Goal: Task Accomplishment & Management: Complete application form

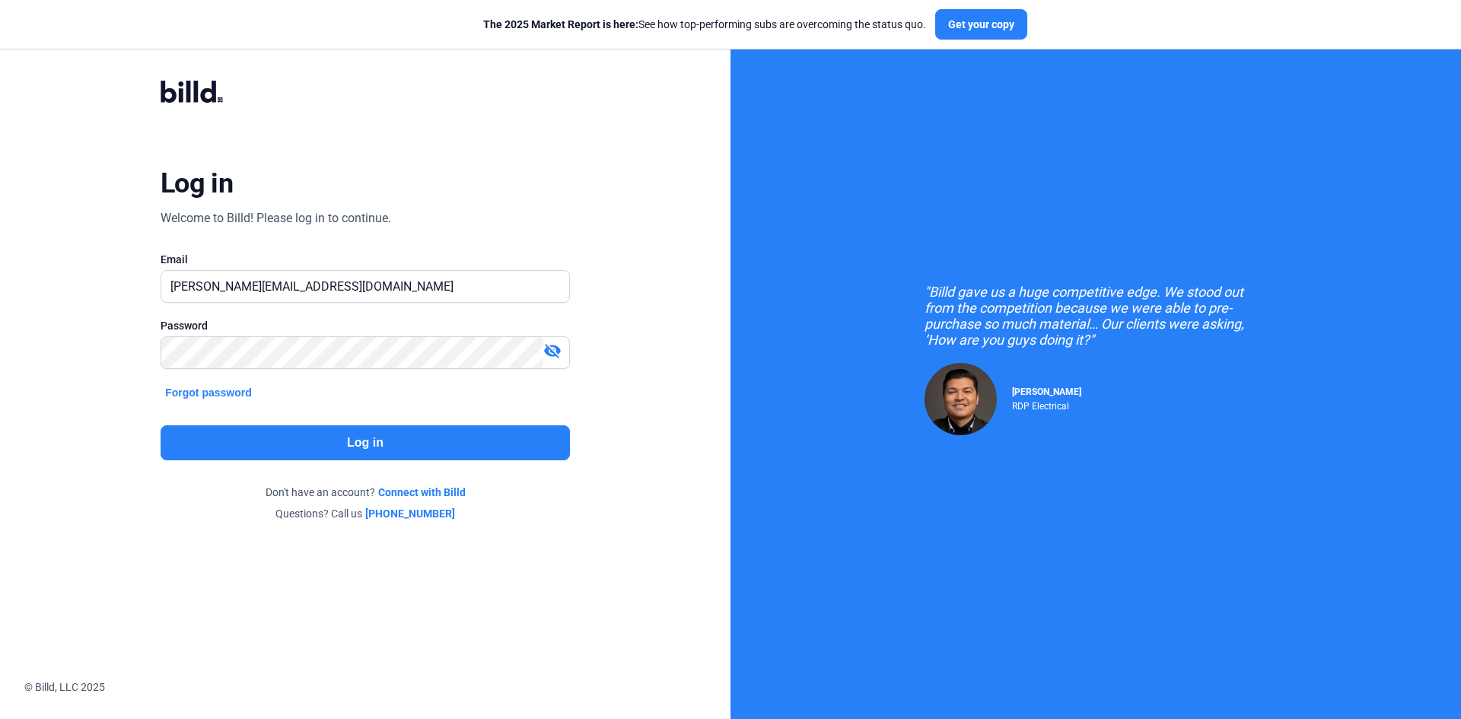
click at [284, 436] on button "Log in" at bounding box center [365, 442] width 409 height 35
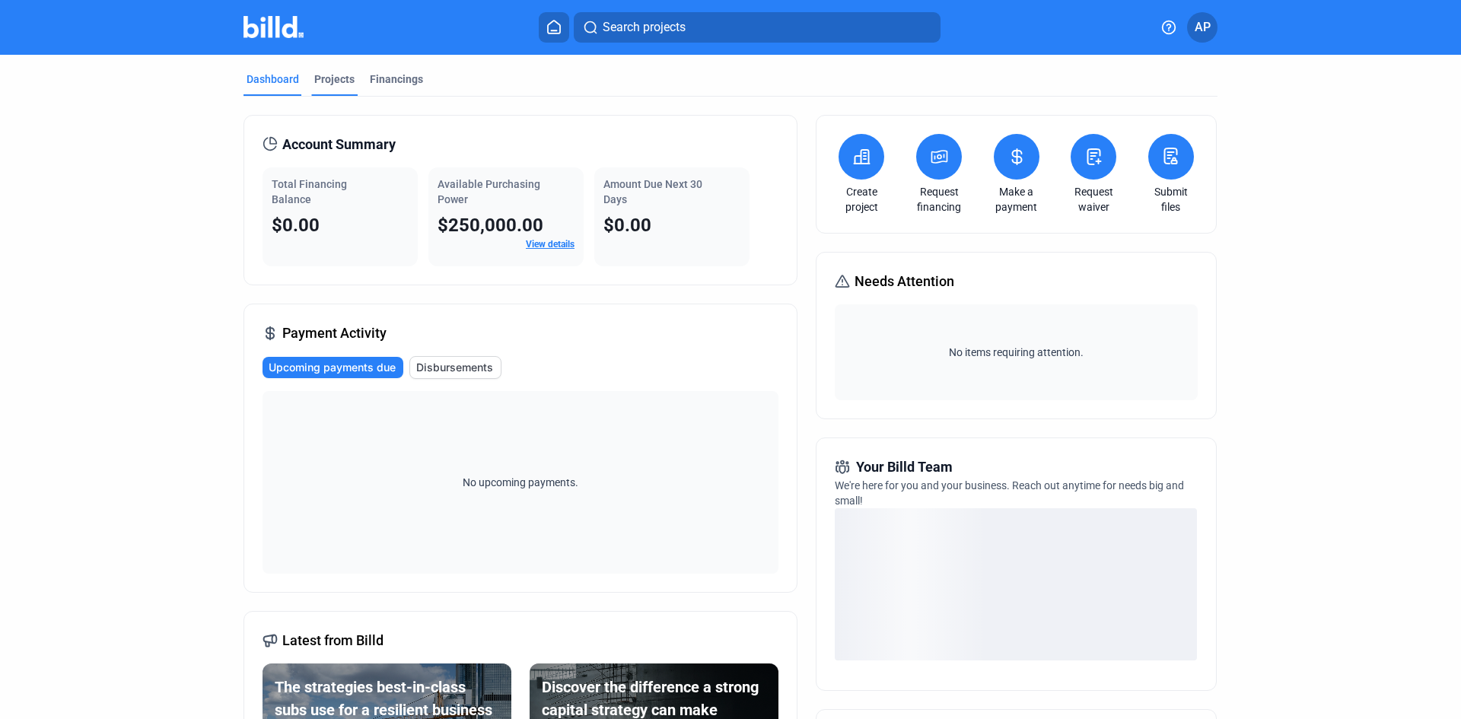
click at [324, 73] on div "Projects" at bounding box center [334, 79] width 40 height 15
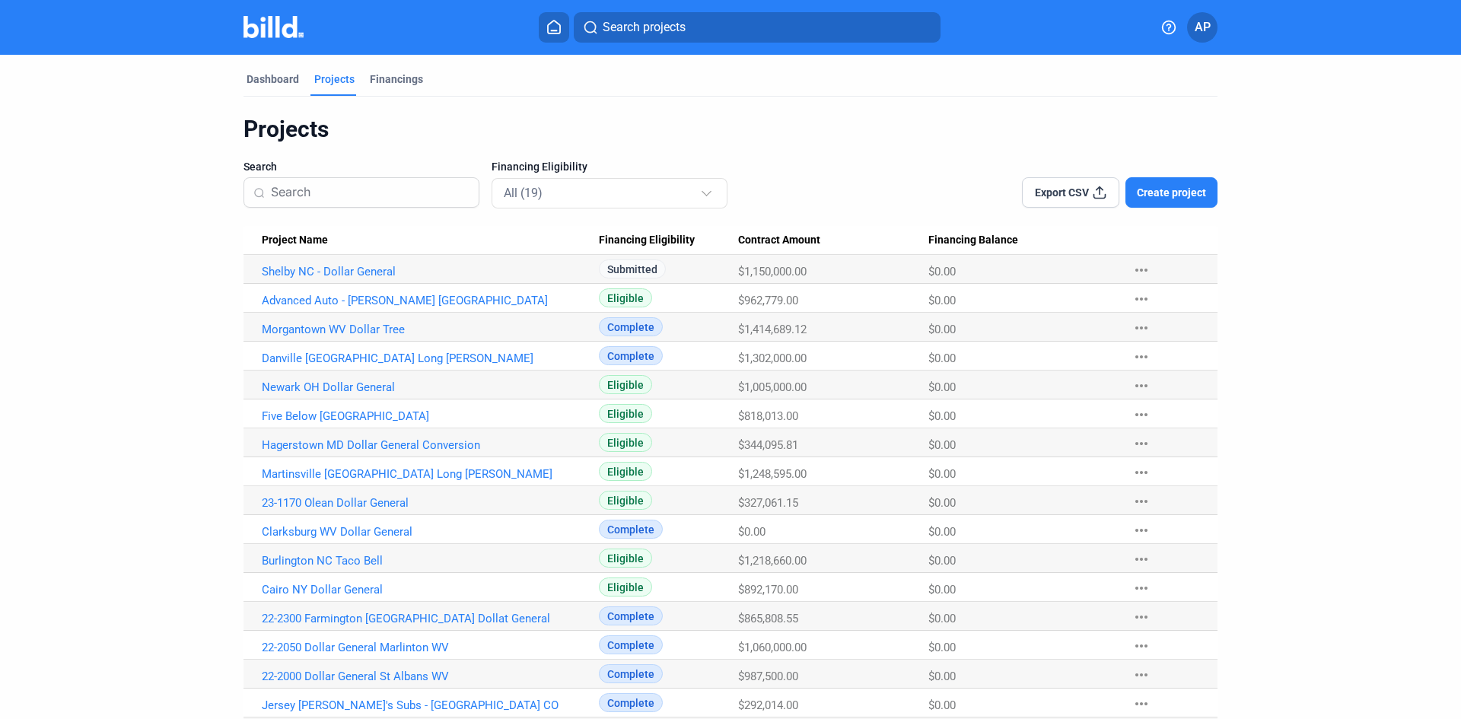
click at [1172, 191] on span "Create project" at bounding box center [1171, 192] width 69 height 15
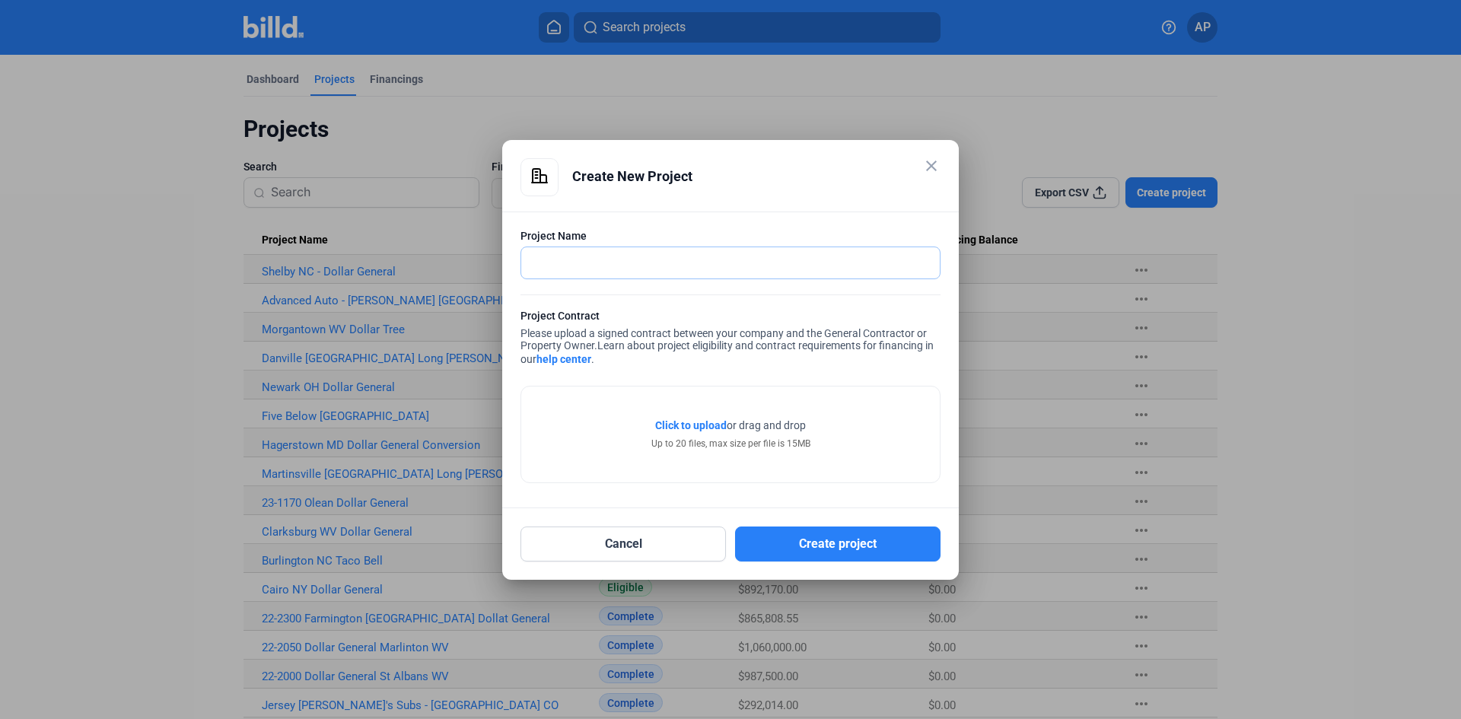
click at [731, 251] on input "text" at bounding box center [730, 262] width 418 height 31
type input "Norge VA Dollare"
click at [927, 173] on div "close" at bounding box center [931, 167] width 18 height 21
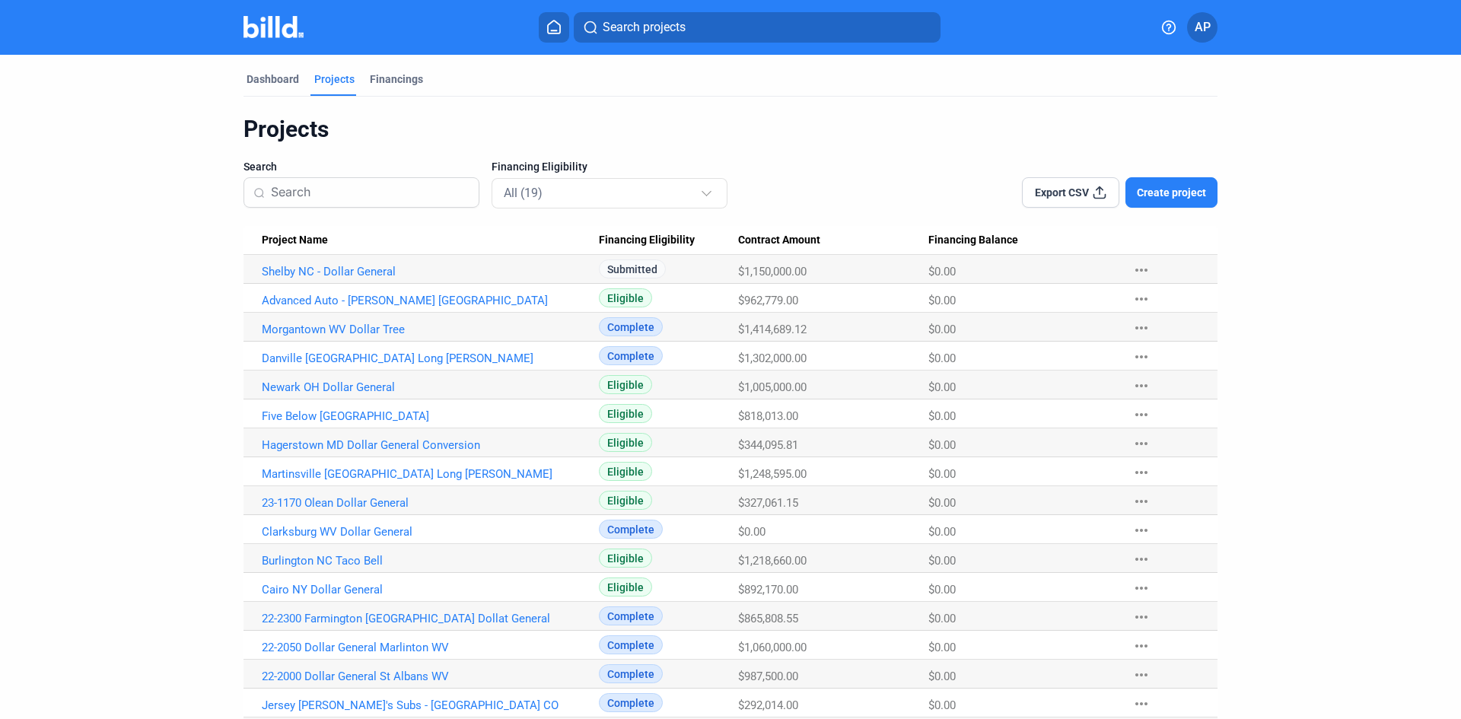
click at [422, 208] on input at bounding box center [370, 193] width 199 height 32
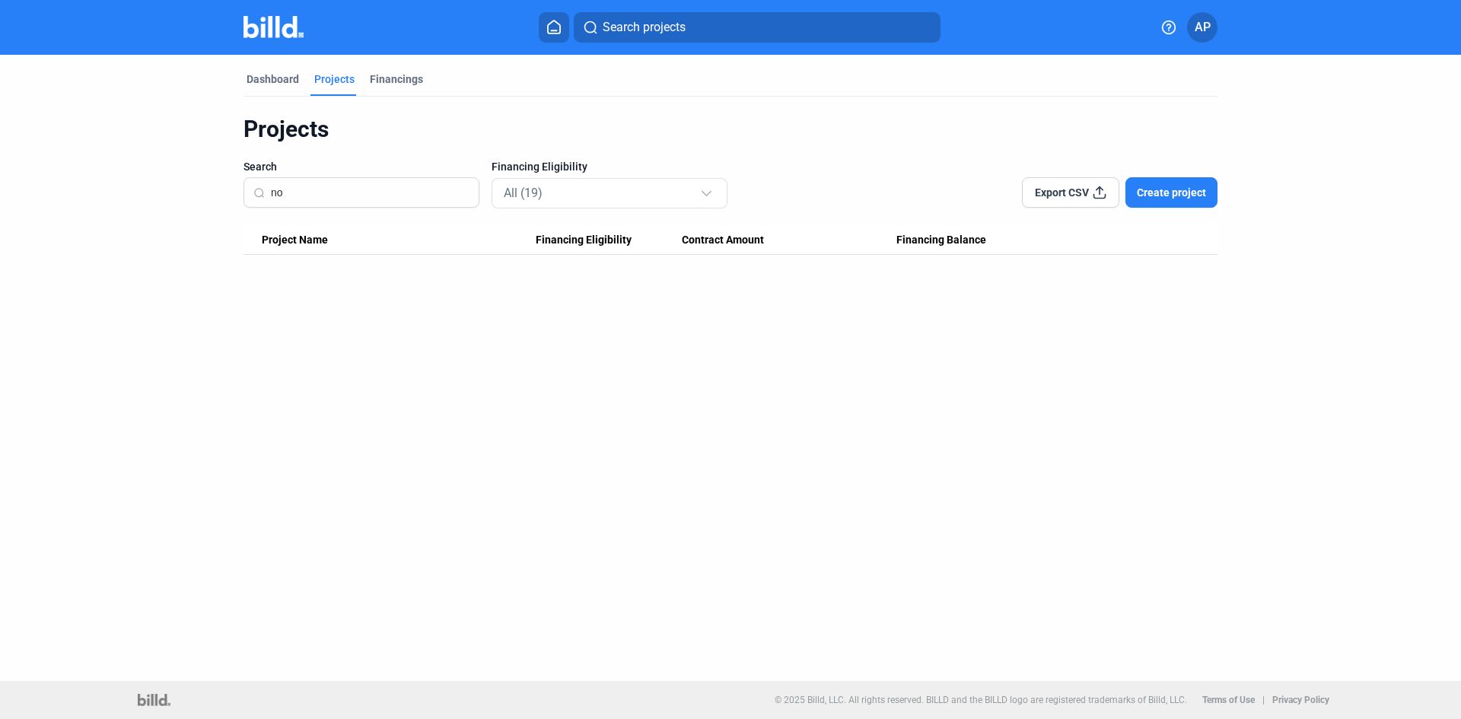
type input "n"
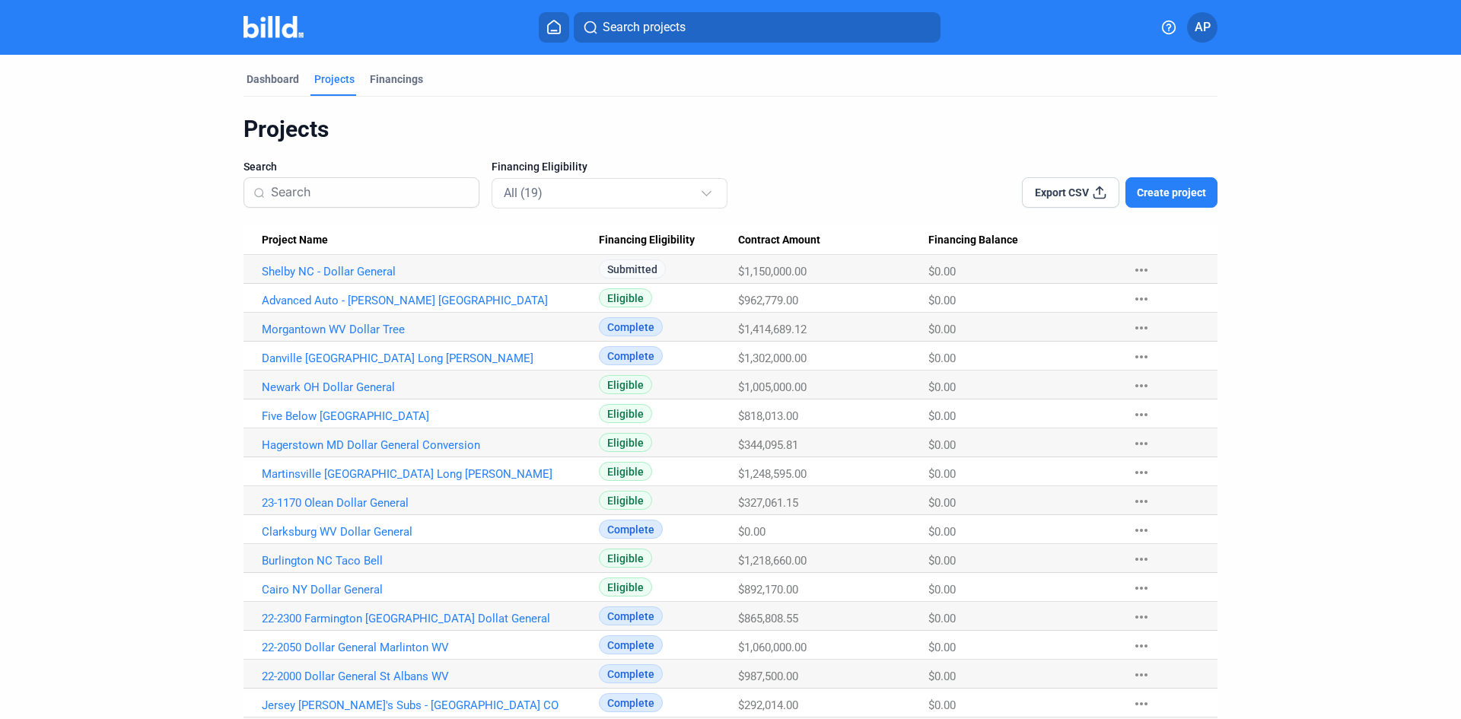
click at [1191, 179] on button "Create project" at bounding box center [1171, 192] width 92 height 30
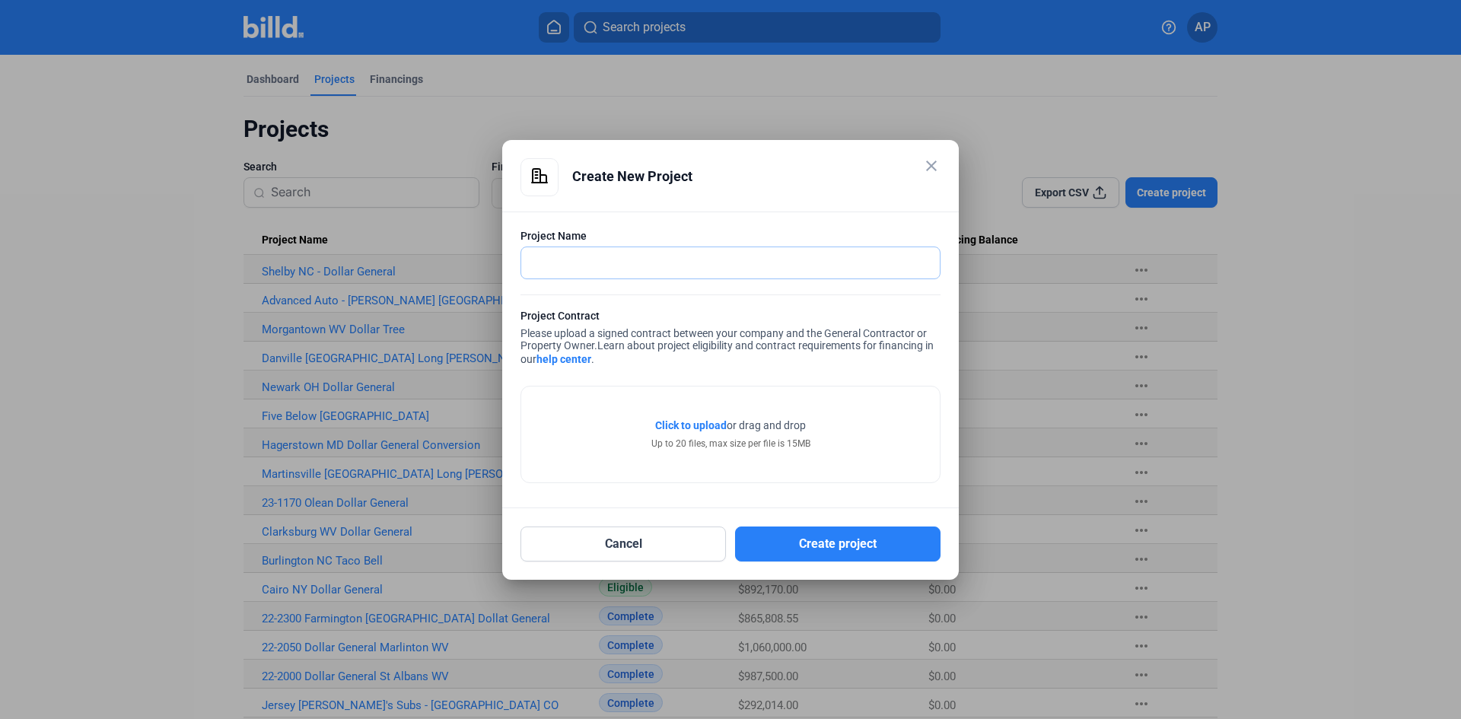
click at [735, 269] on input "text" at bounding box center [722, 262] width 402 height 31
type input "Norge VA Dollar Tree"
